Goal: Register for event/course

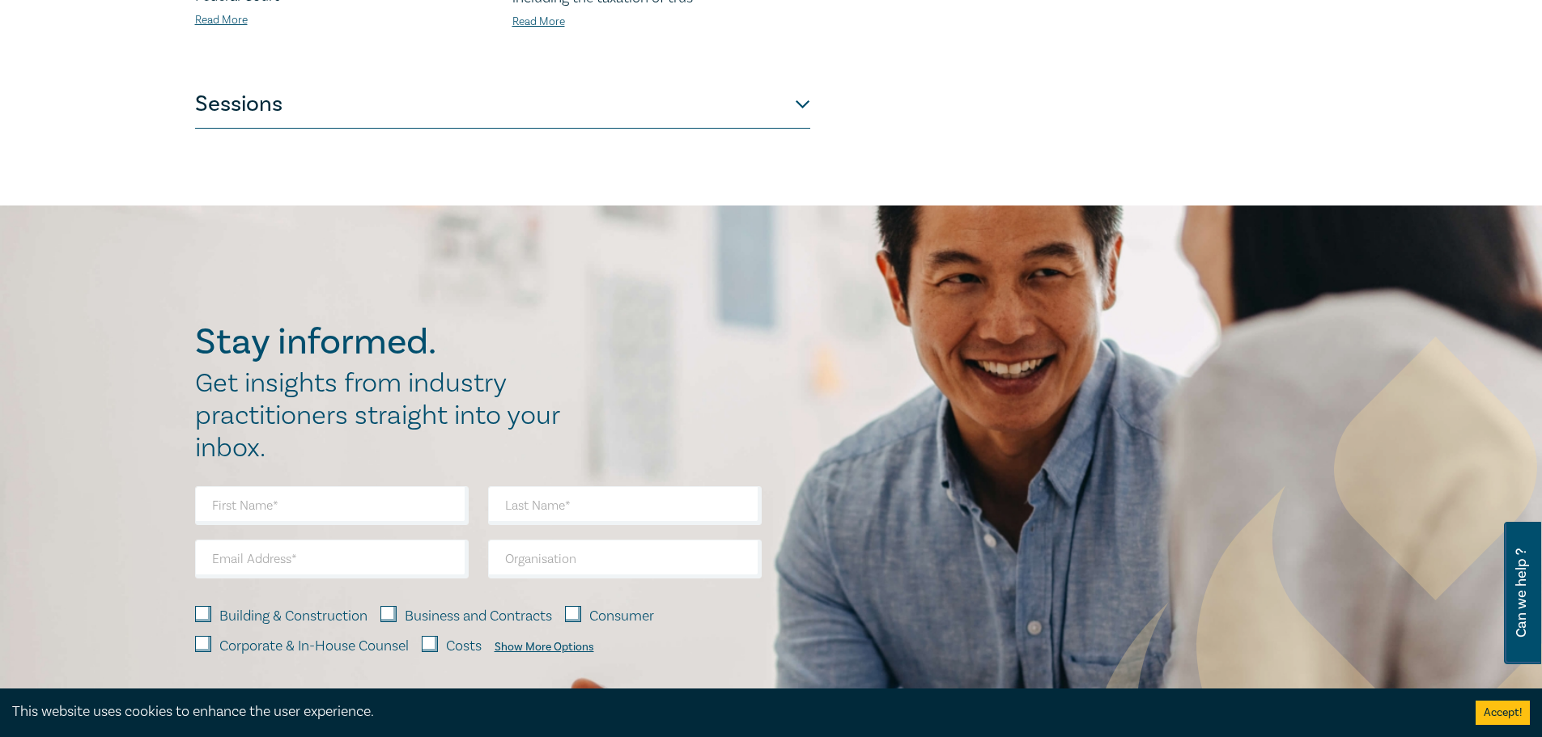
scroll to position [890, 0]
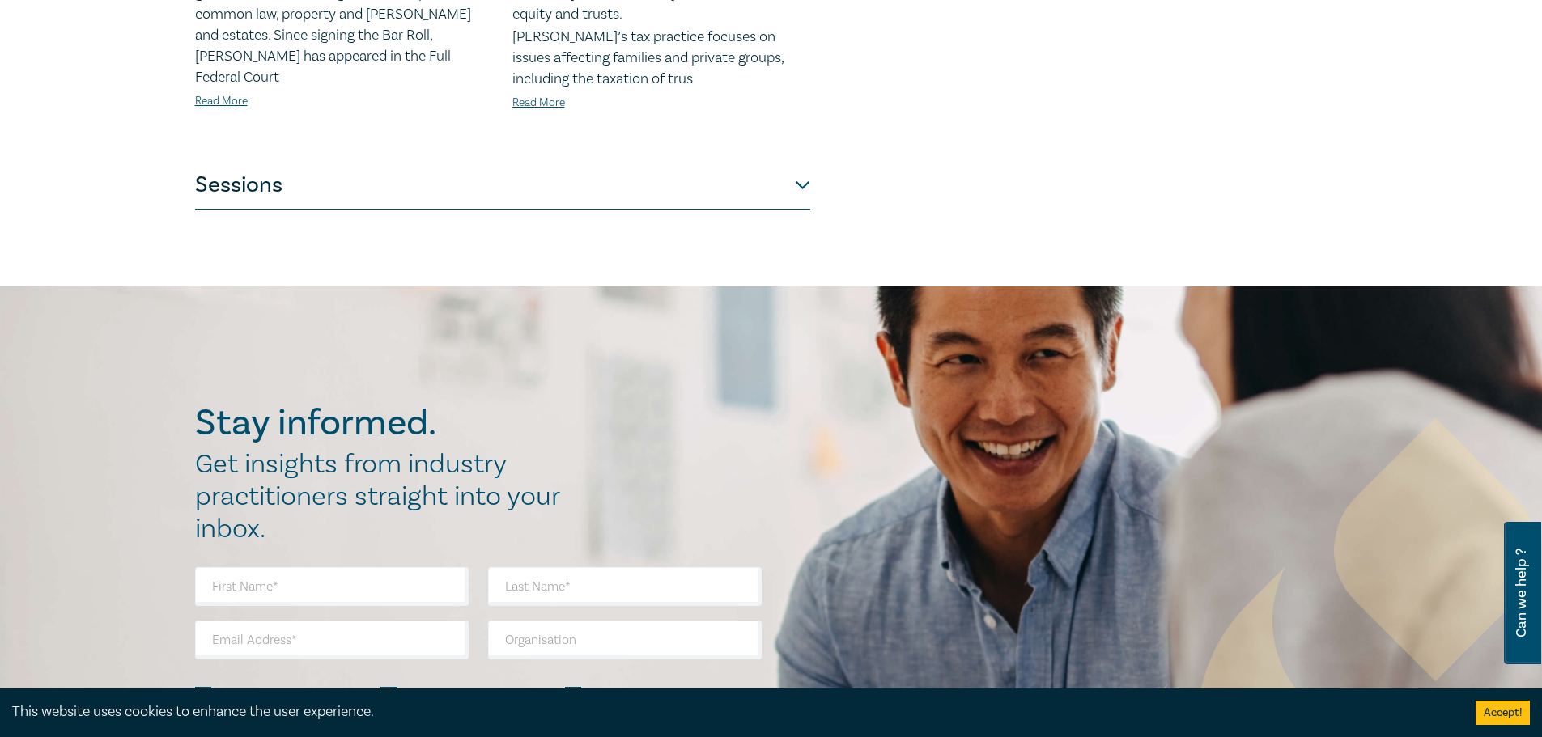
click at [724, 161] on button "Sessions" at bounding box center [502, 185] width 615 height 49
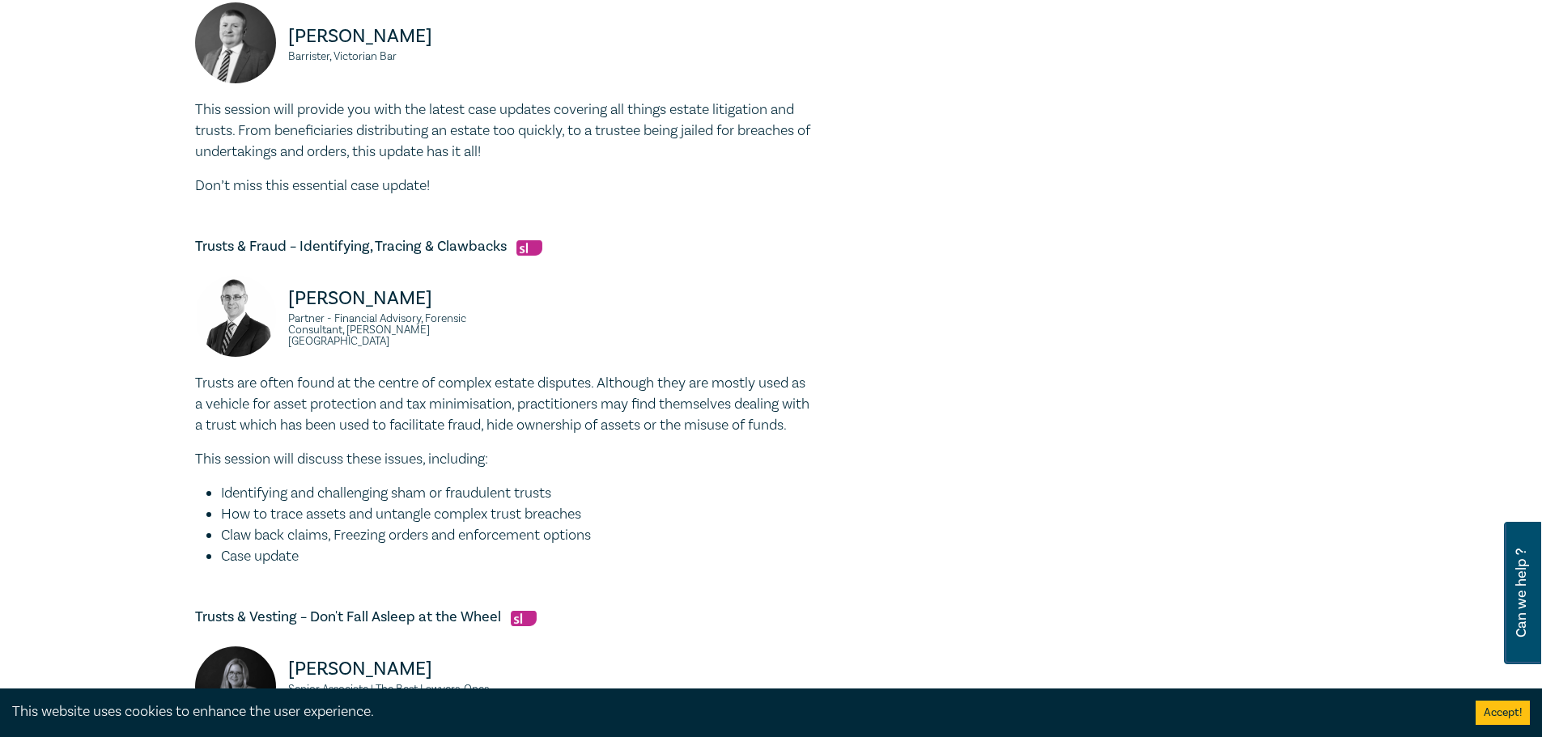
scroll to position [1133, 0]
